Goal: Task Accomplishment & Management: Manage account settings

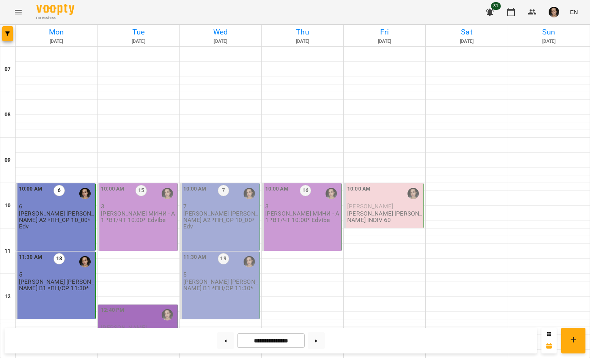
scroll to position [74, 0]
click at [147, 210] on p "[PERSON_NAME] МИНИ - А1 *ВТ/ЧТ 10:00* Edvibe" at bounding box center [138, 216] width 75 height 13
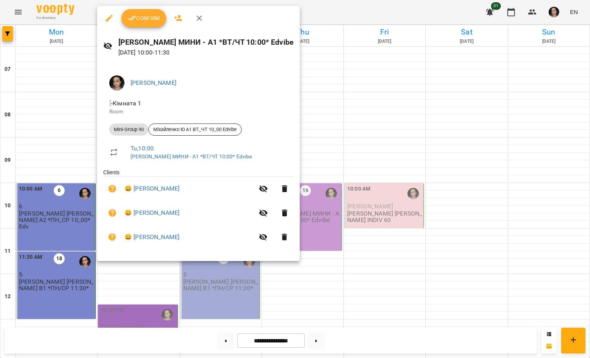
click at [145, 17] on span "Confirm" at bounding box center [143, 18] width 33 height 9
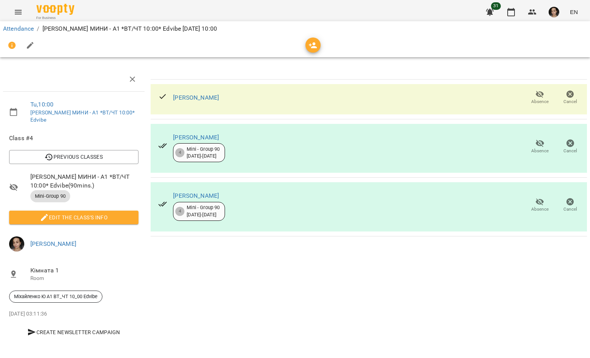
click at [110, 218] on span "Edit the class's Info" at bounding box center [73, 217] width 117 height 9
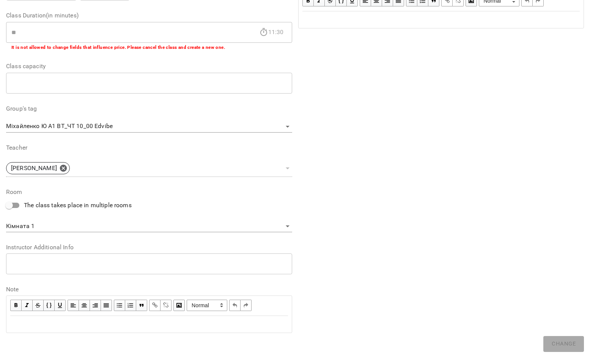
scroll to position [143, 0]
click at [160, 325] on div "Edit text" at bounding box center [149, 325] width 278 height 9
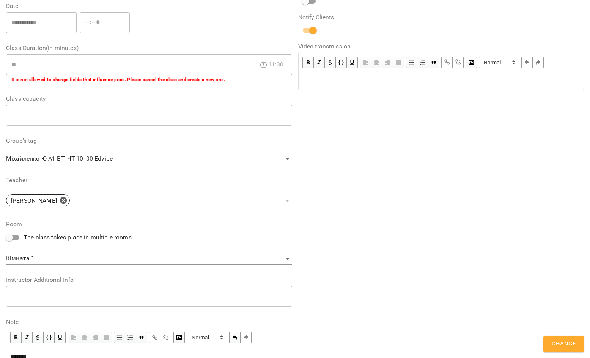
click at [565, 340] on span "Change" at bounding box center [563, 344] width 24 height 10
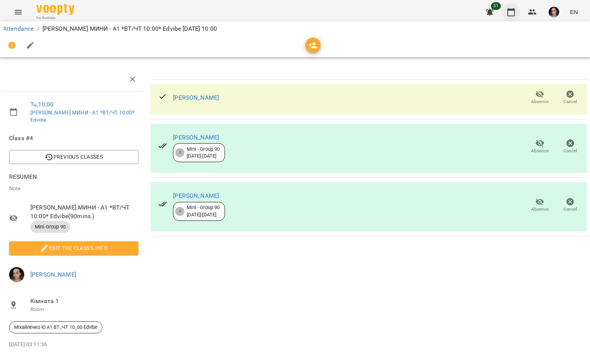
click at [510, 12] on icon "button" at bounding box center [510, 12] width 9 height 9
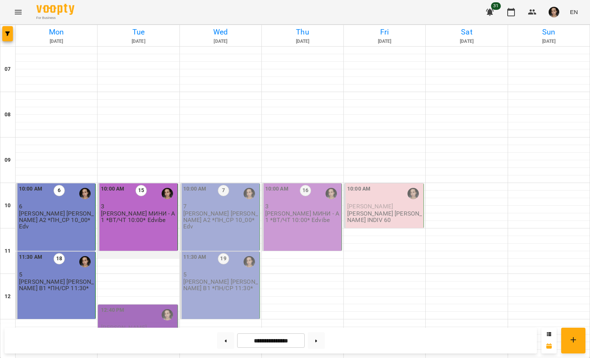
scroll to position [90, 0]
click at [151, 305] on div "12:40 PM [PERSON_NAME] Indiv 60 NEW!" at bounding box center [138, 327] width 80 height 45
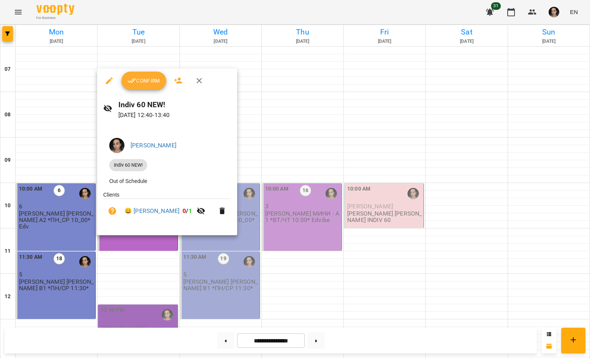
click at [143, 80] on span "Confirm" at bounding box center [143, 80] width 33 height 9
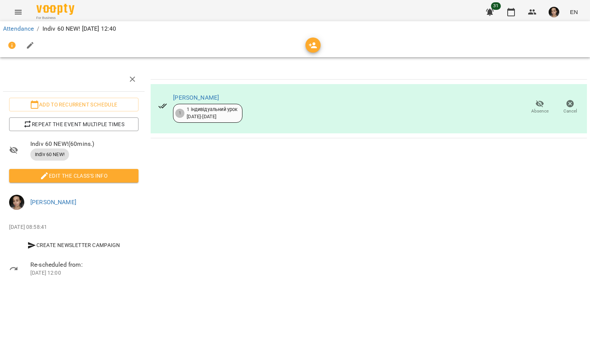
click at [125, 175] on span "Edit the class's Info" at bounding box center [73, 175] width 117 height 9
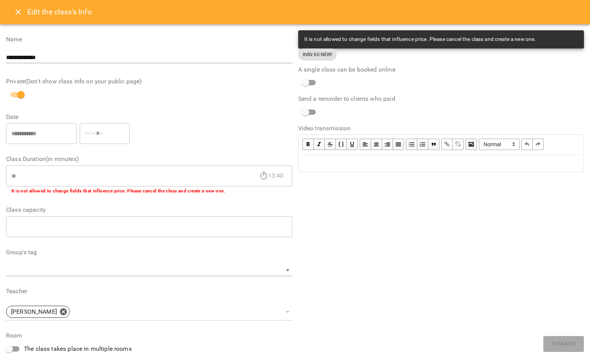
click at [15, 13] on icon "Close" at bounding box center [18, 12] width 9 height 9
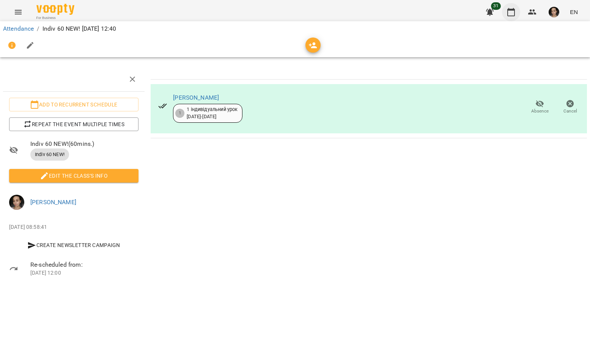
click at [512, 11] on icon "button" at bounding box center [510, 12] width 9 height 9
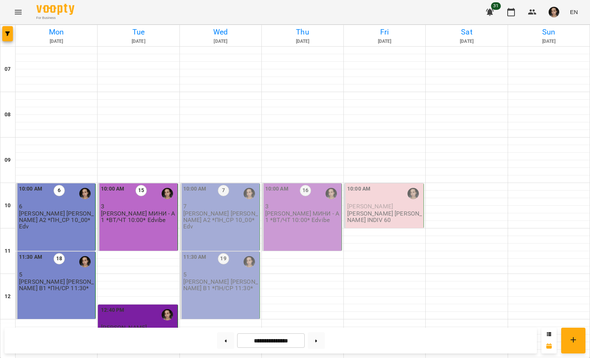
scroll to position [450, 0]
